Goal: Task Accomplishment & Management: Complete application form

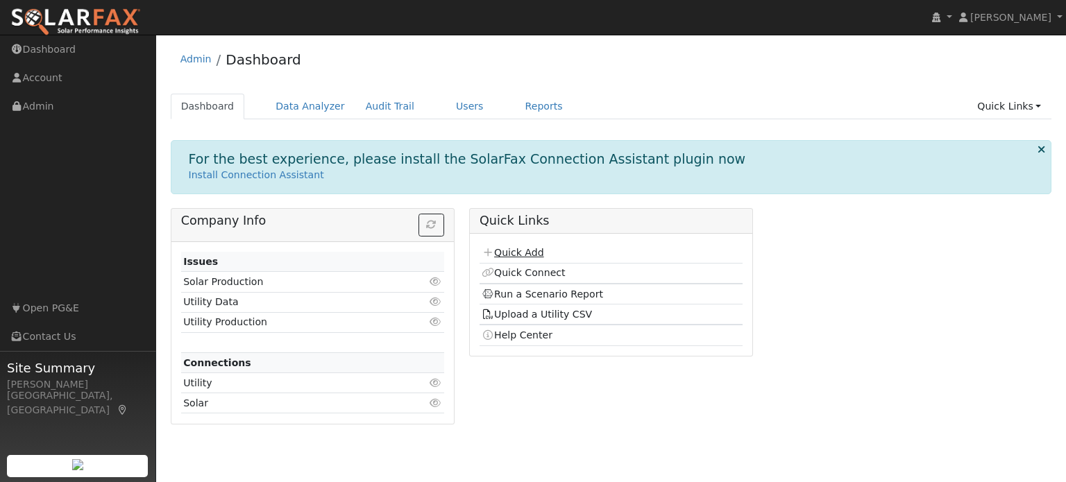
click at [511, 251] on link "Quick Add" at bounding box center [513, 252] width 62 height 11
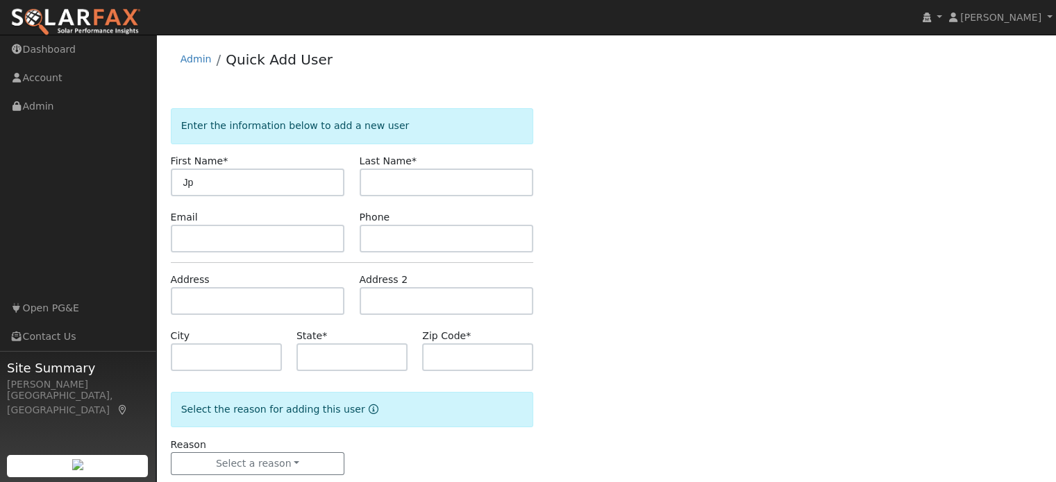
type input "Jp"
click at [384, 181] on input "text" at bounding box center [447, 183] width 174 height 28
type input "[PERSON_NAME]"
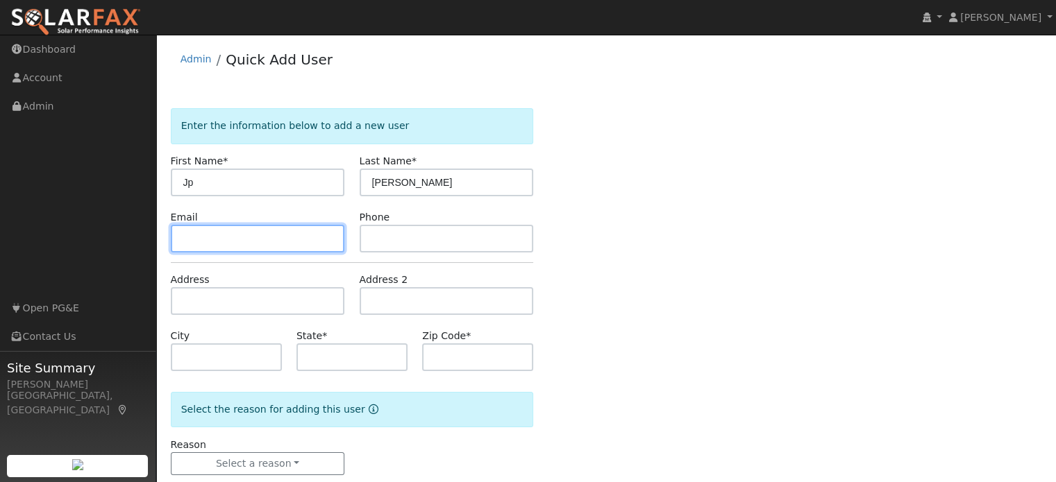
click at [248, 247] on input "text" at bounding box center [258, 239] width 174 height 28
type input "[EMAIL_ADDRESS][DOMAIN_NAME]"
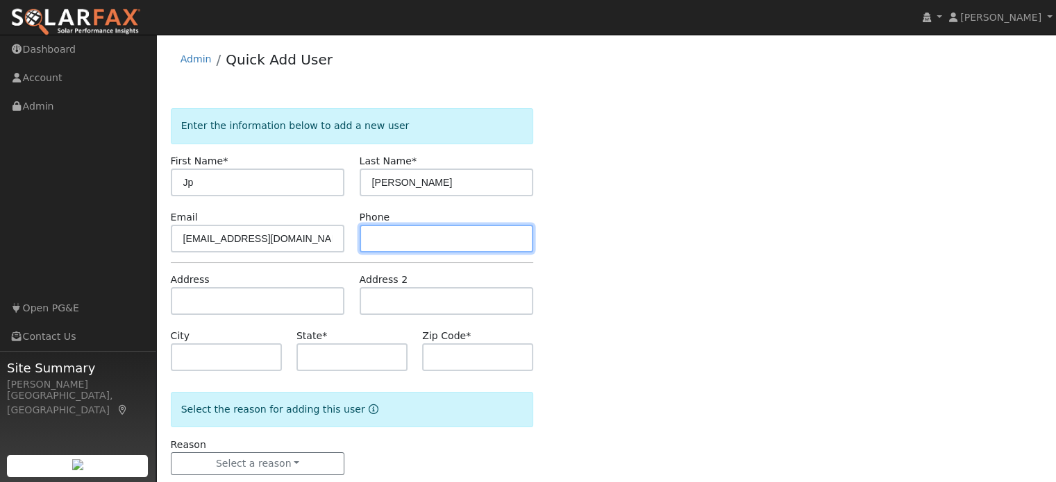
click at [400, 244] on input "text" at bounding box center [447, 239] width 174 height 28
type input "4153554572"
click at [248, 316] on form "Enter the information below to add a new user First Name * Jp Last Name * Baers…" at bounding box center [352, 305] width 363 height 395
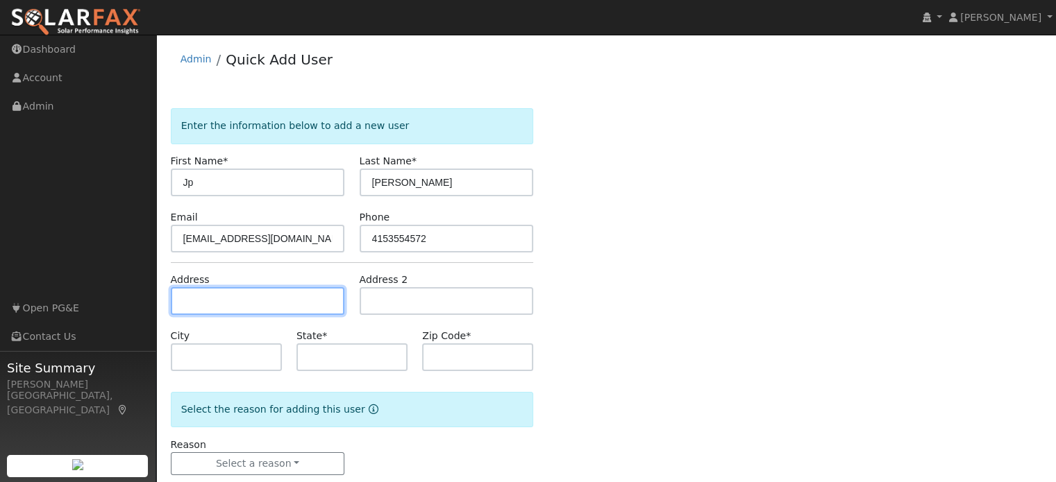
click at [256, 305] on input "text" at bounding box center [258, 301] width 174 height 28
type input "[STREET_ADDRESS]"
type input "Rocklin"
type input "CA"
type input "95765"
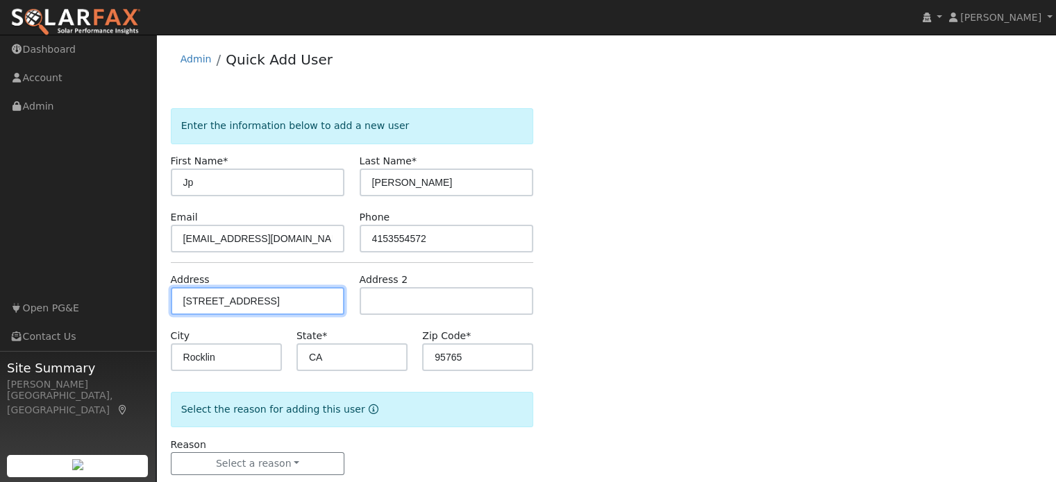
scroll to position [27, 0]
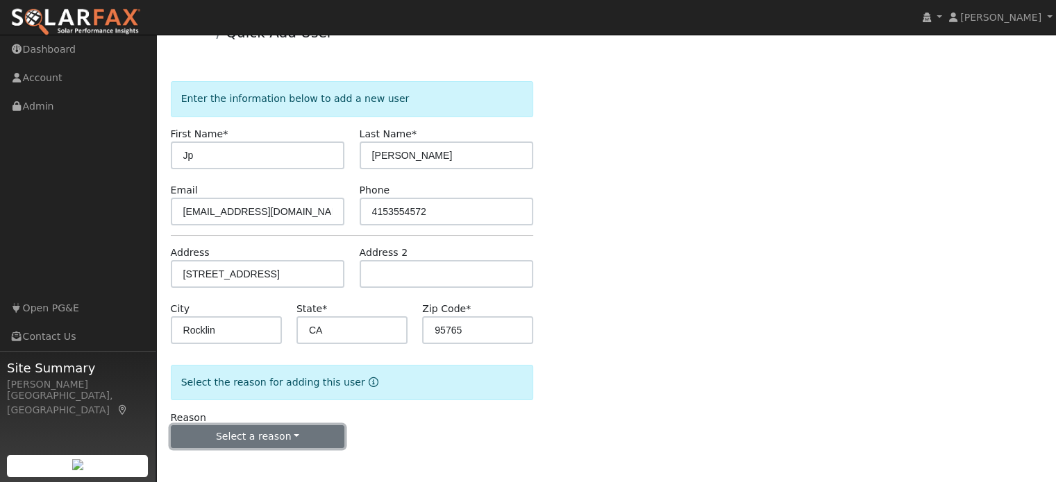
click at [310, 434] on button "Select a reason" at bounding box center [258, 437] width 174 height 24
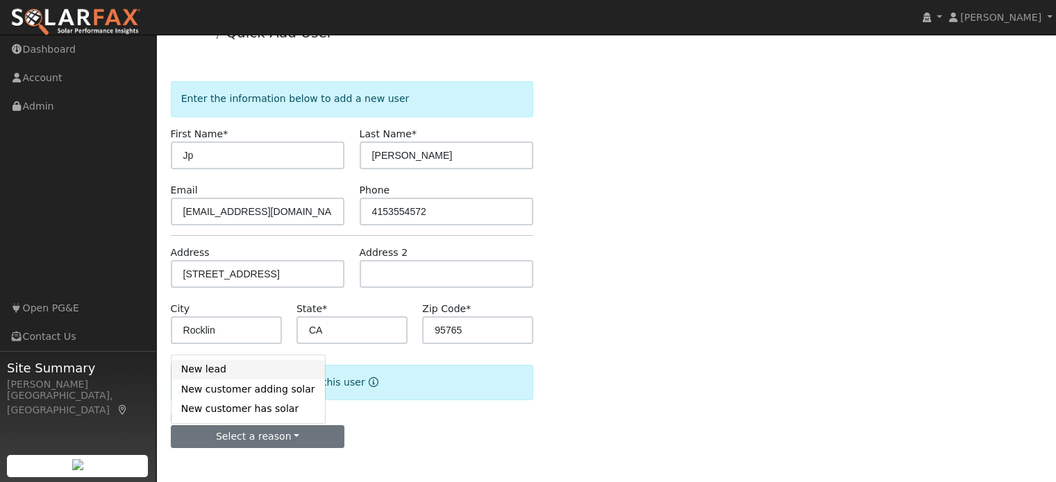
click at [222, 370] on link "New lead" at bounding box center [247, 369] width 153 height 19
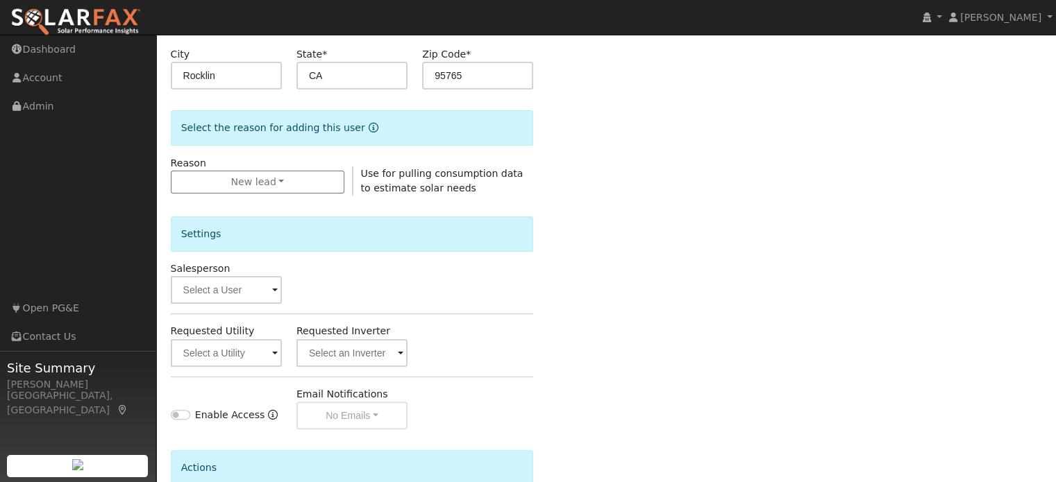
scroll to position [282, 0]
click at [240, 287] on input "text" at bounding box center [226, 290] width 111 height 28
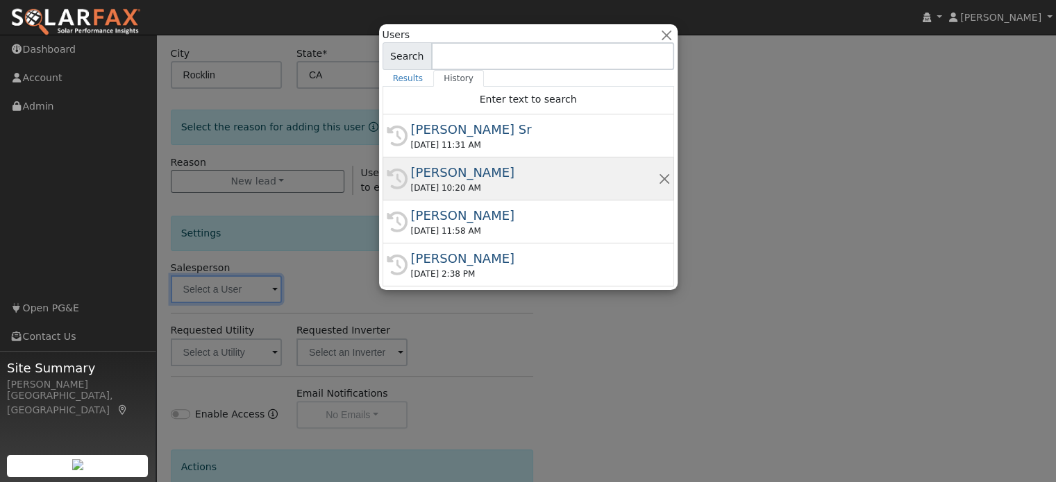
click at [471, 176] on div "[PERSON_NAME]" at bounding box center [534, 172] width 247 height 19
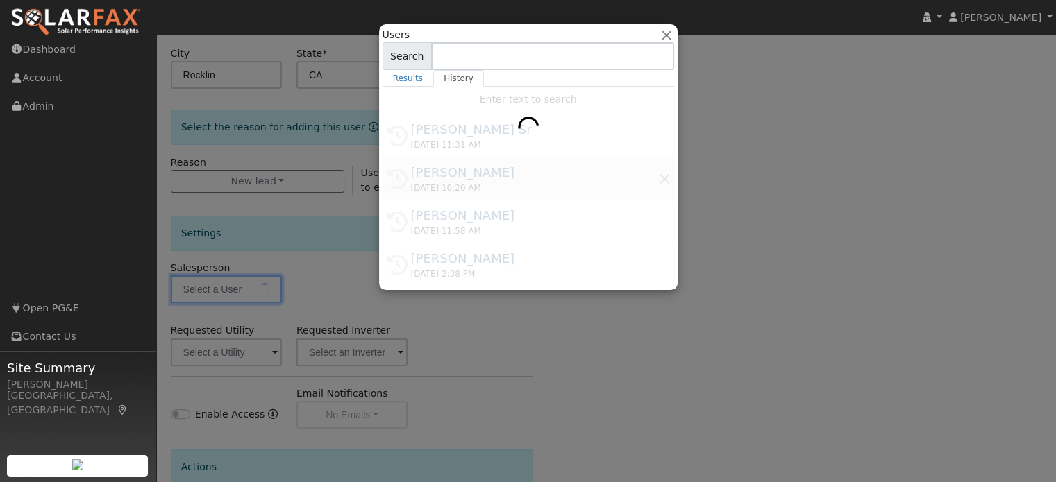
type input "[PERSON_NAME]"
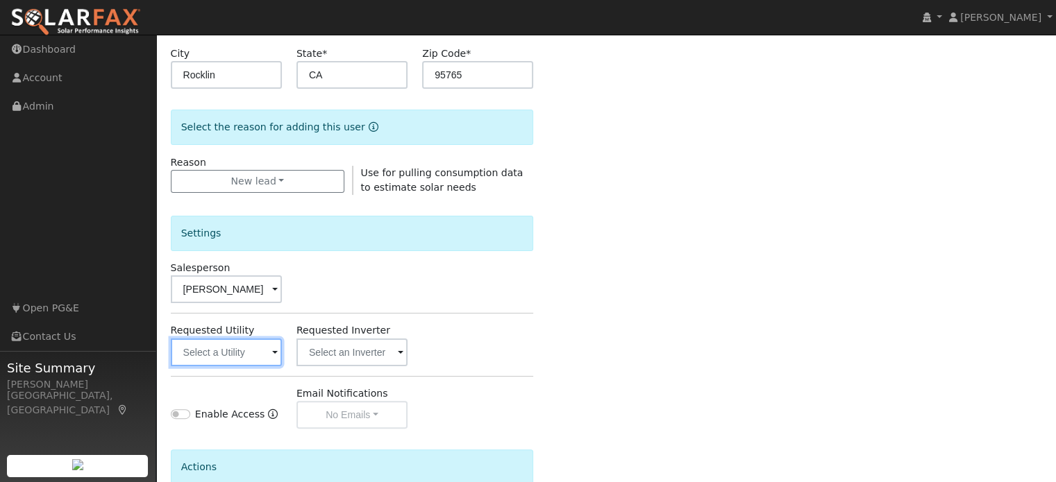
click at [215, 353] on input "text" at bounding box center [226, 353] width 111 height 28
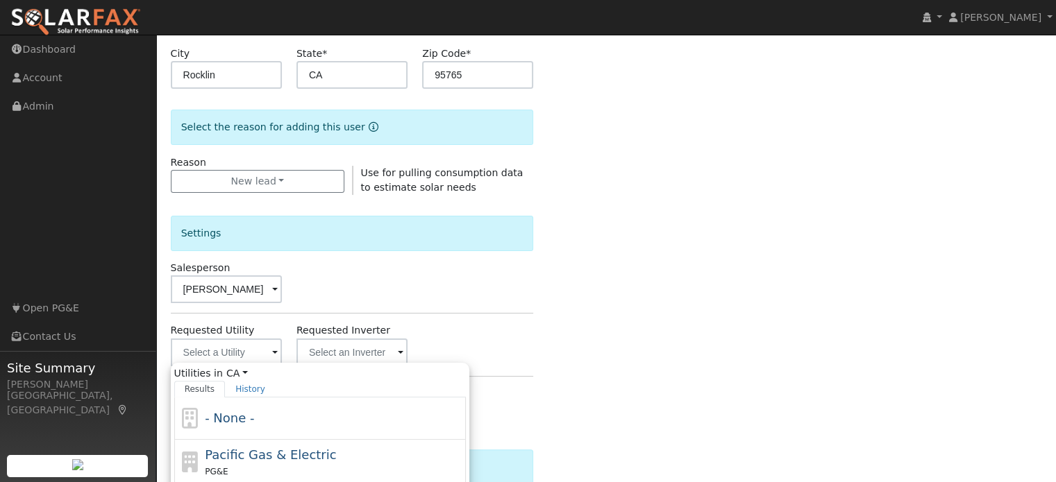
drag, startPoint x: 255, startPoint y: 450, endPoint x: 642, endPoint y: 314, distance: 409.6
click at [642, 314] on div "Enter the information below to add a new user First Name * Jp Last Name * Baers…" at bounding box center [606, 218] width 871 height 784
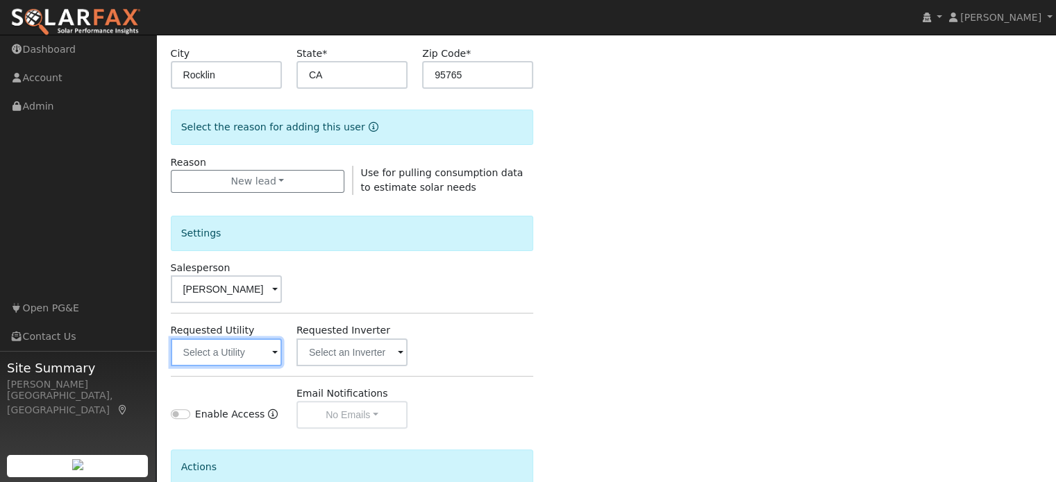
click at [225, 351] on input "text" at bounding box center [226, 353] width 111 height 28
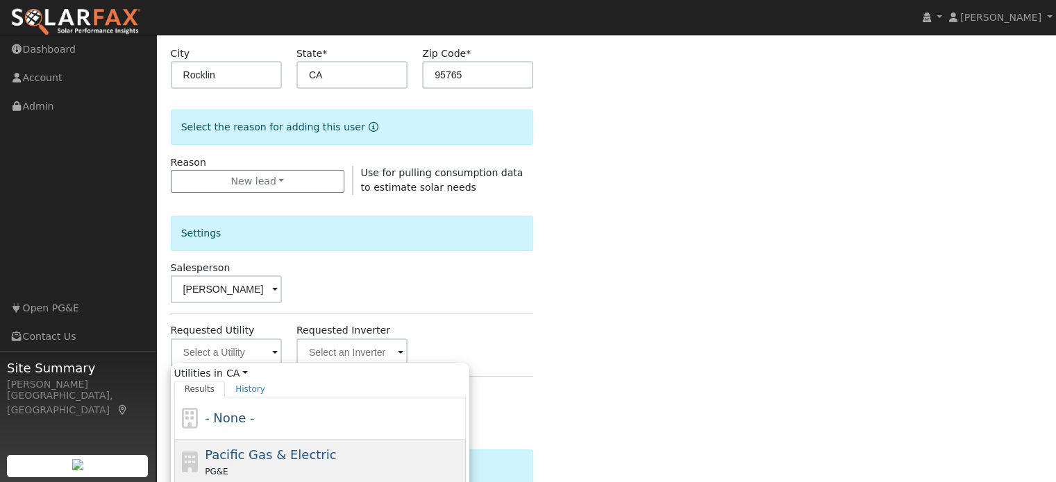
click at [235, 458] on span "Pacific Gas & Electric" at bounding box center [270, 455] width 131 height 15
type input "Pacific Gas & Electric"
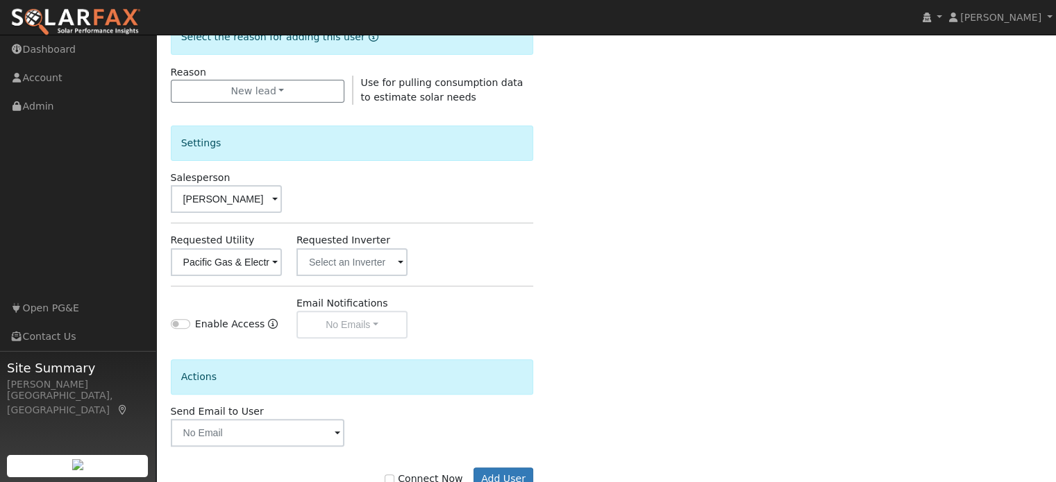
scroll to position [414, 0]
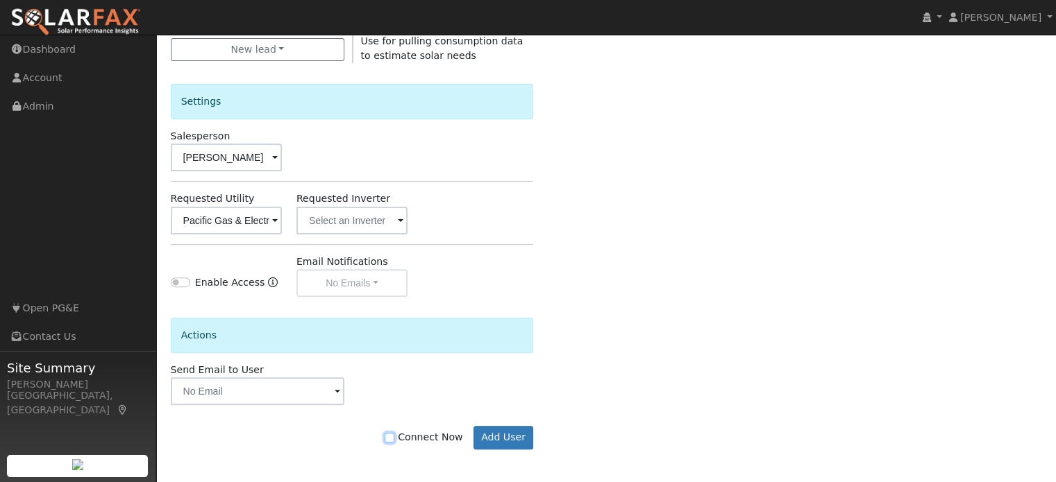
click at [394, 435] on input "Connect Now" at bounding box center [390, 438] width 10 height 10
checkbox input "true"
click at [509, 438] on button "Add User" at bounding box center [503, 438] width 60 height 24
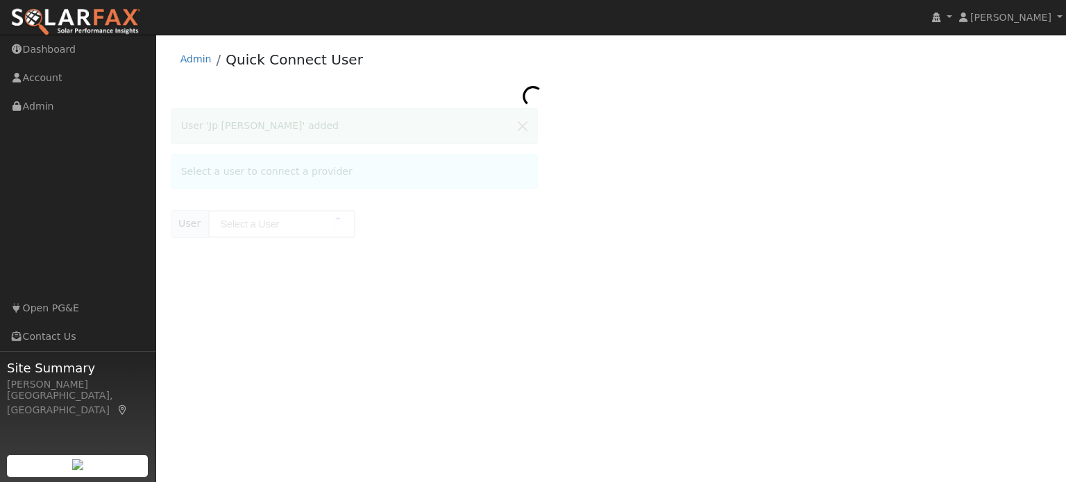
type input "Jp Baerstson"
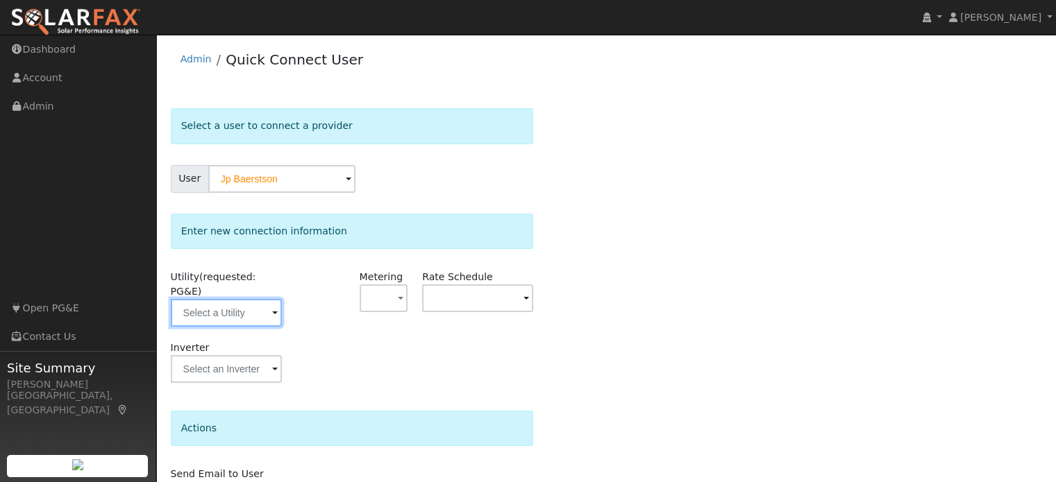
click at [203, 299] on input "text" at bounding box center [226, 313] width 111 height 28
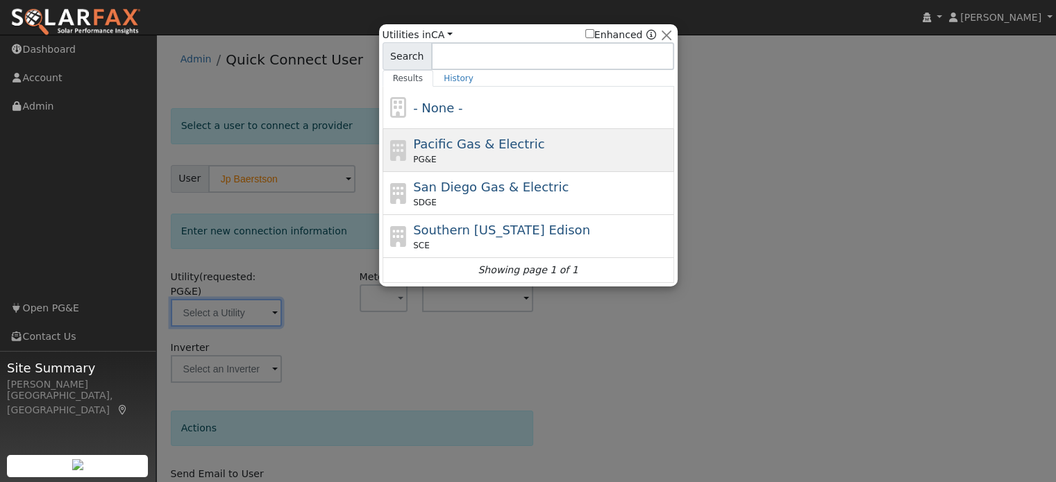
click at [434, 146] on span "Pacific Gas & Electric" at bounding box center [478, 144] width 131 height 15
type input "PG&E"
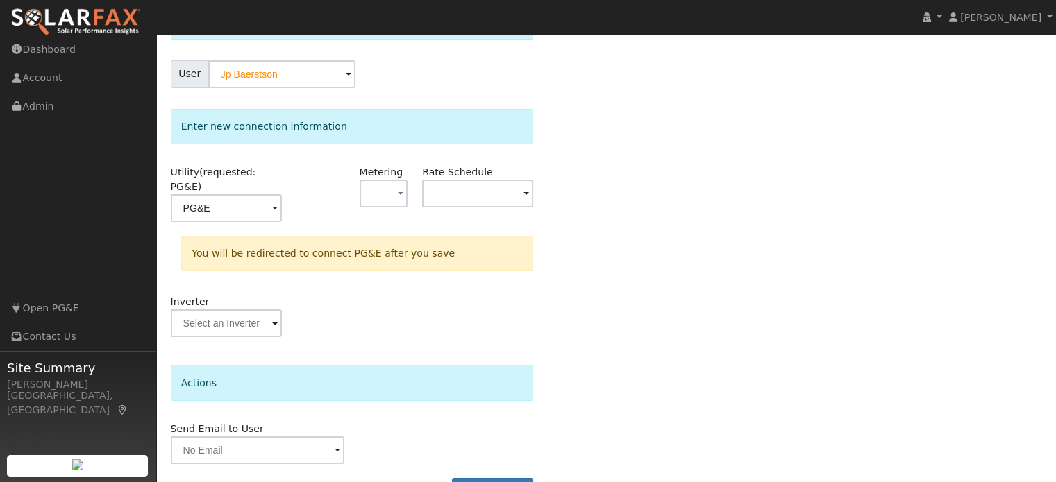
scroll to position [128, 0]
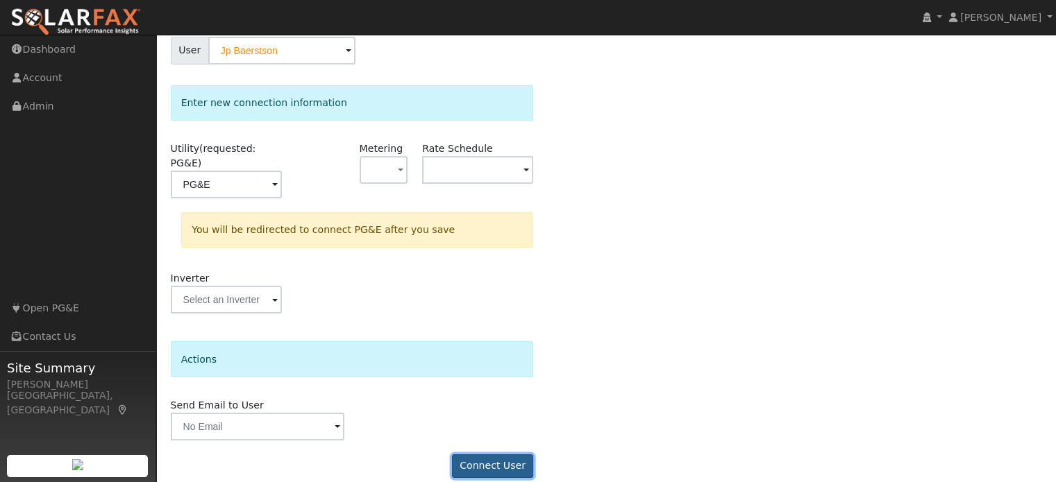
click at [495, 455] on button "Connect User" at bounding box center [493, 467] width 82 height 24
